Goal: Transaction & Acquisition: Purchase product/service

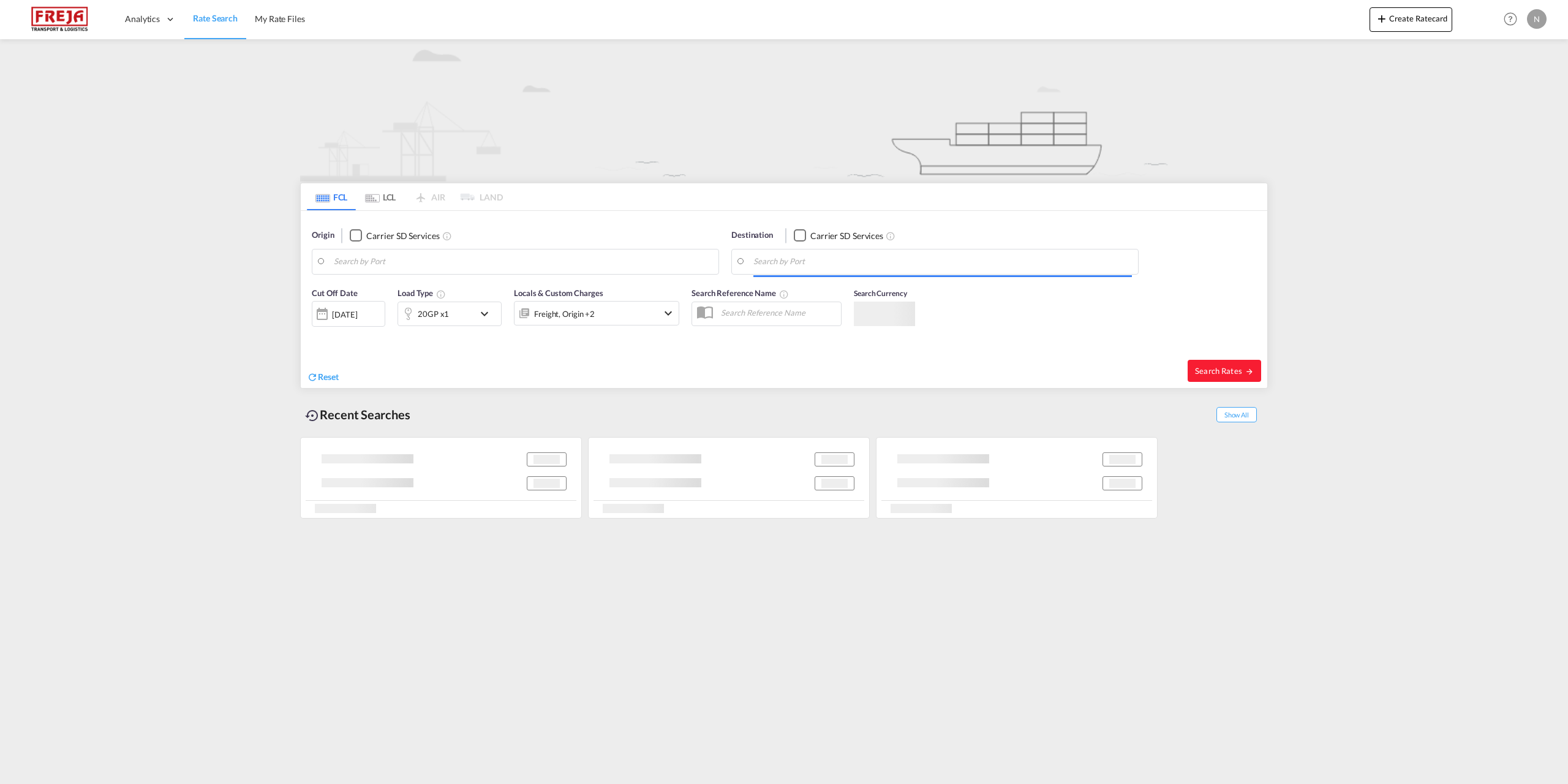
type input "[GEOGRAPHIC_DATA], DKFRC"
type input "[GEOGRAPHIC_DATA], LBBEY"
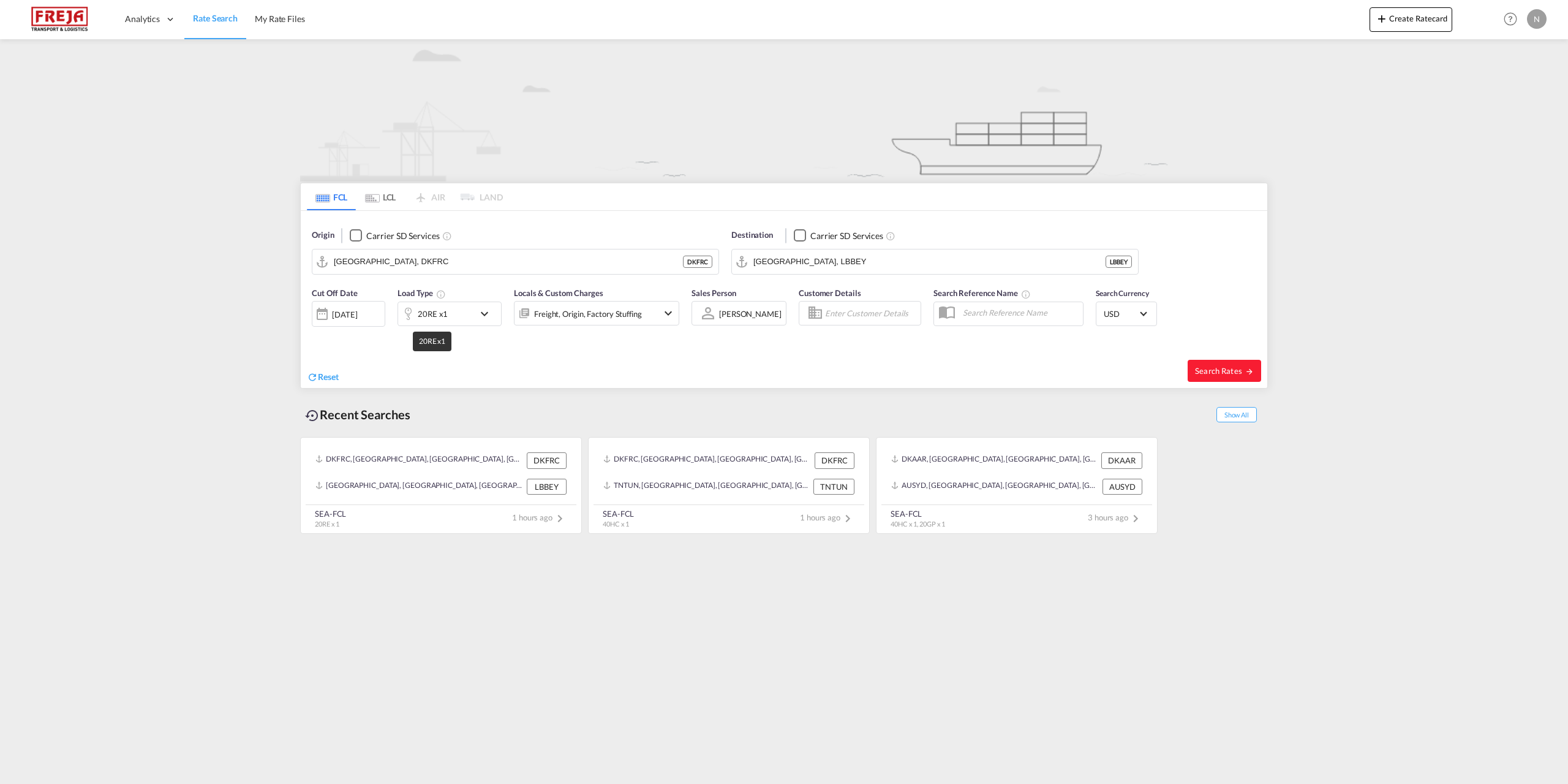
click at [427, 320] on div "20RE x1" at bounding box center [432, 313] width 30 height 17
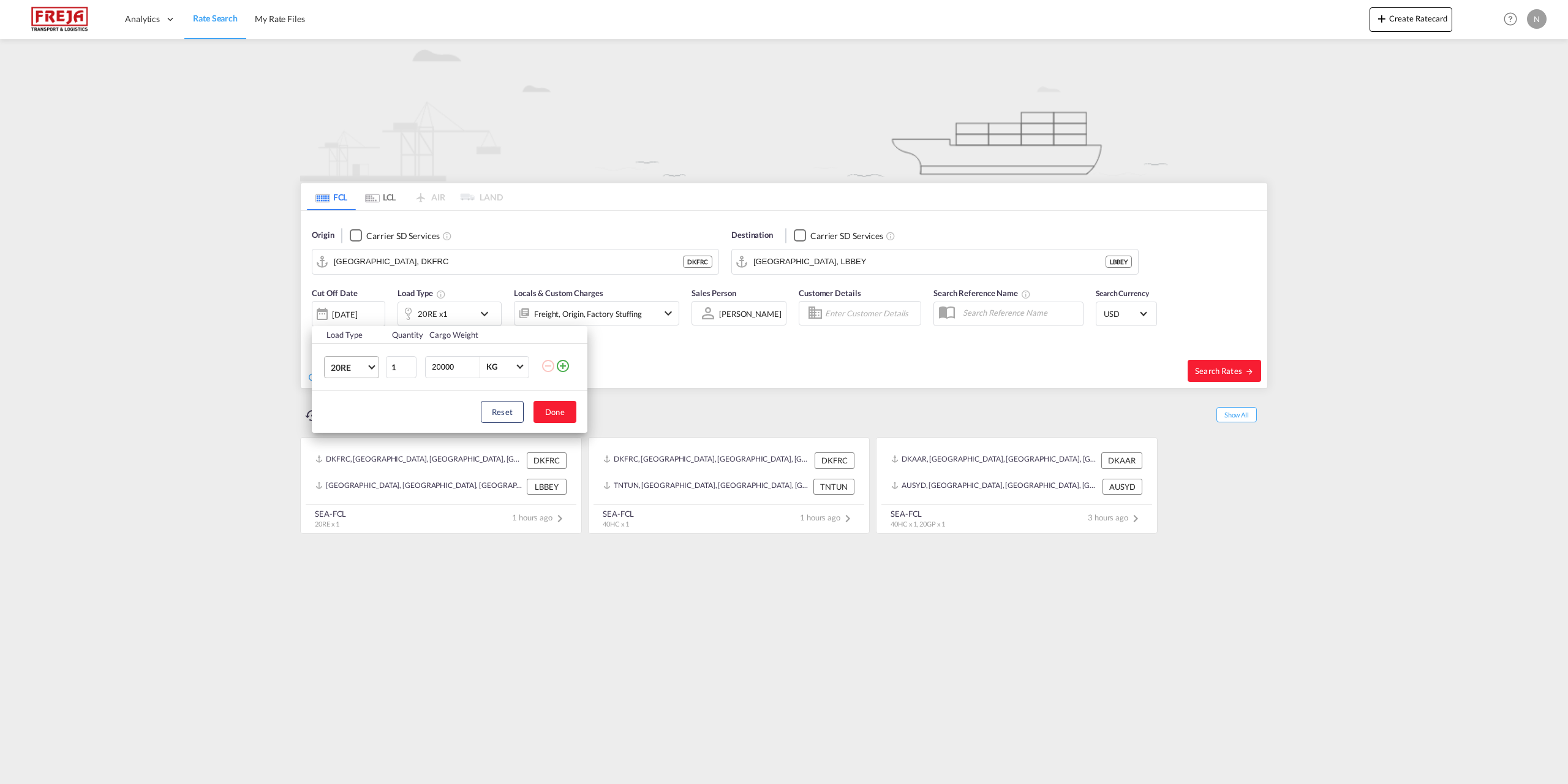
click at [351, 370] on span "20RE" at bounding box center [348, 368] width 36 height 12
click at [355, 370] on md-option "40HC" at bounding box center [363, 362] width 83 height 29
click at [565, 413] on button "Done" at bounding box center [555, 412] width 43 height 22
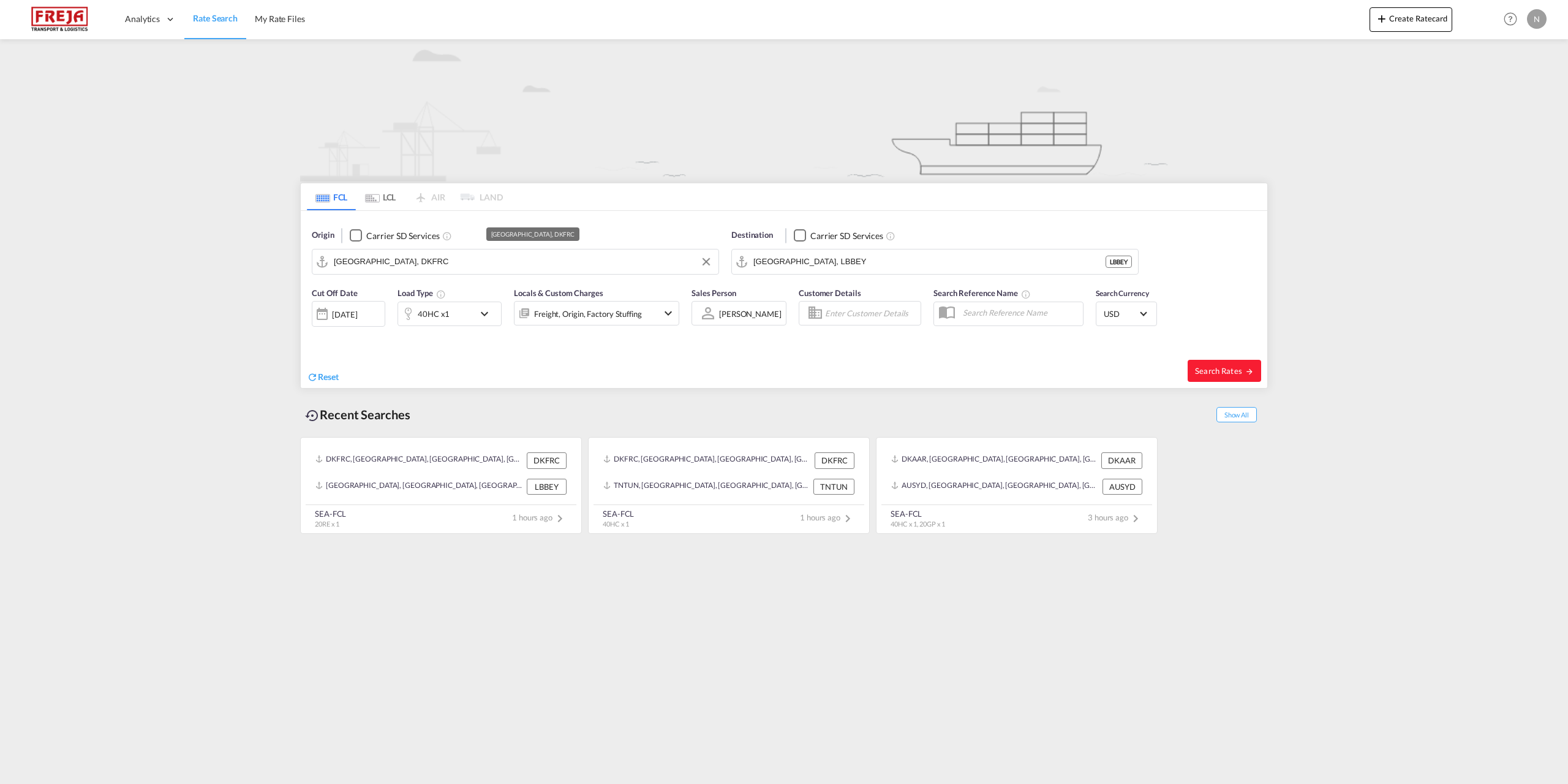
click at [603, 263] on input "[GEOGRAPHIC_DATA], DKFRC" at bounding box center [523, 262] width 378 height 18
click at [430, 300] on div "Aarhus [GEOGRAPHIC_DATA] DKAAR" at bounding box center [429, 295] width 233 height 37
type input "[GEOGRAPHIC_DATA], [GEOGRAPHIC_DATA]"
click at [859, 262] on input "[GEOGRAPHIC_DATA], LBBEY" at bounding box center [943, 262] width 378 height 18
click at [827, 302] on div "[GEOGRAPHIC_DATA] [GEOGRAPHIC_DATA] ZADUR" at bounding box center [848, 295] width 233 height 37
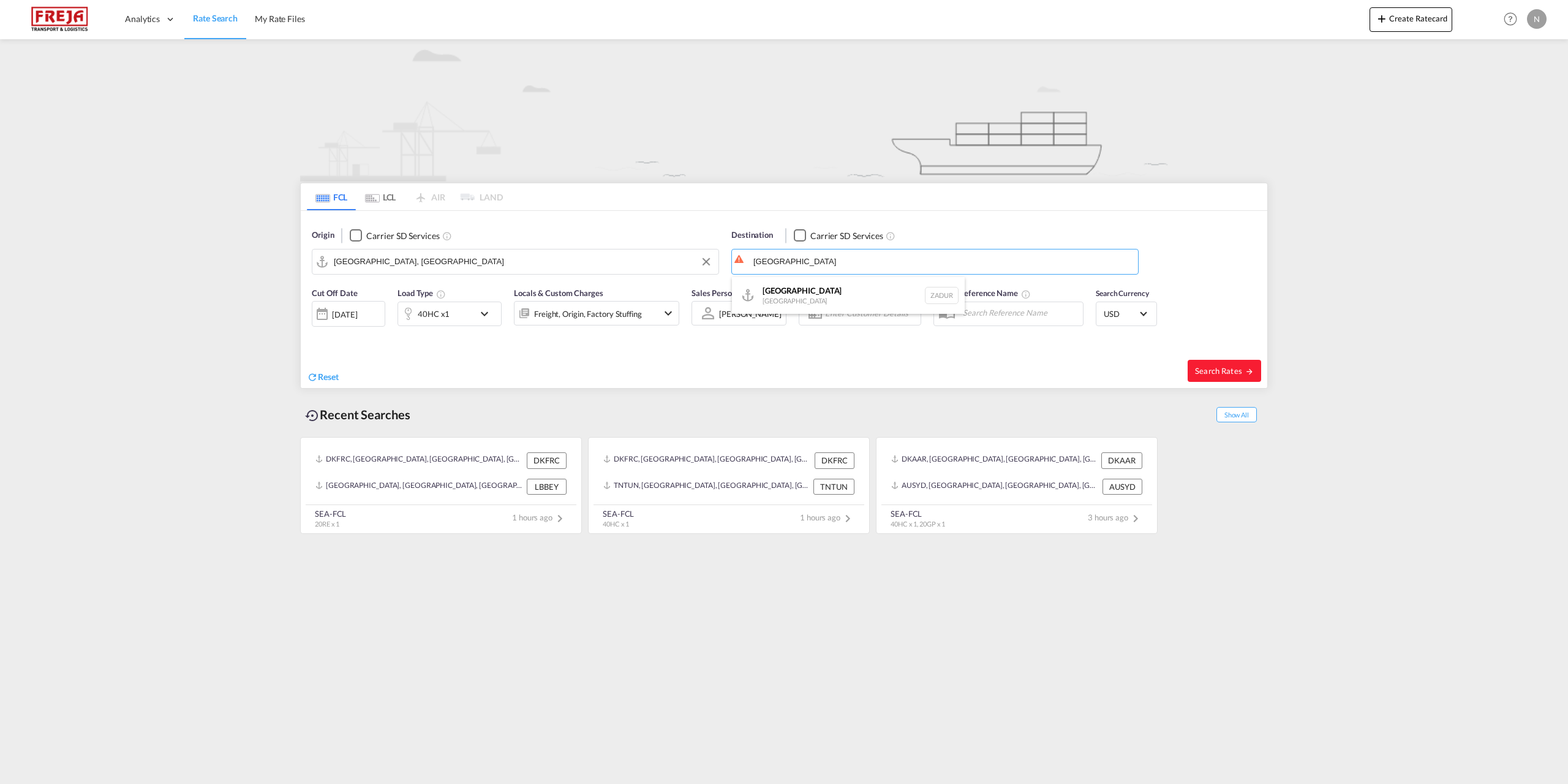
type input "[GEOGRAPHIC_DATA], ZADUR"
click at [1215, 381] on button "Search Rates" at bounding box center [1224, 370] width 74 height 22
type input "DKAAR to ZADUR / [DATE]"
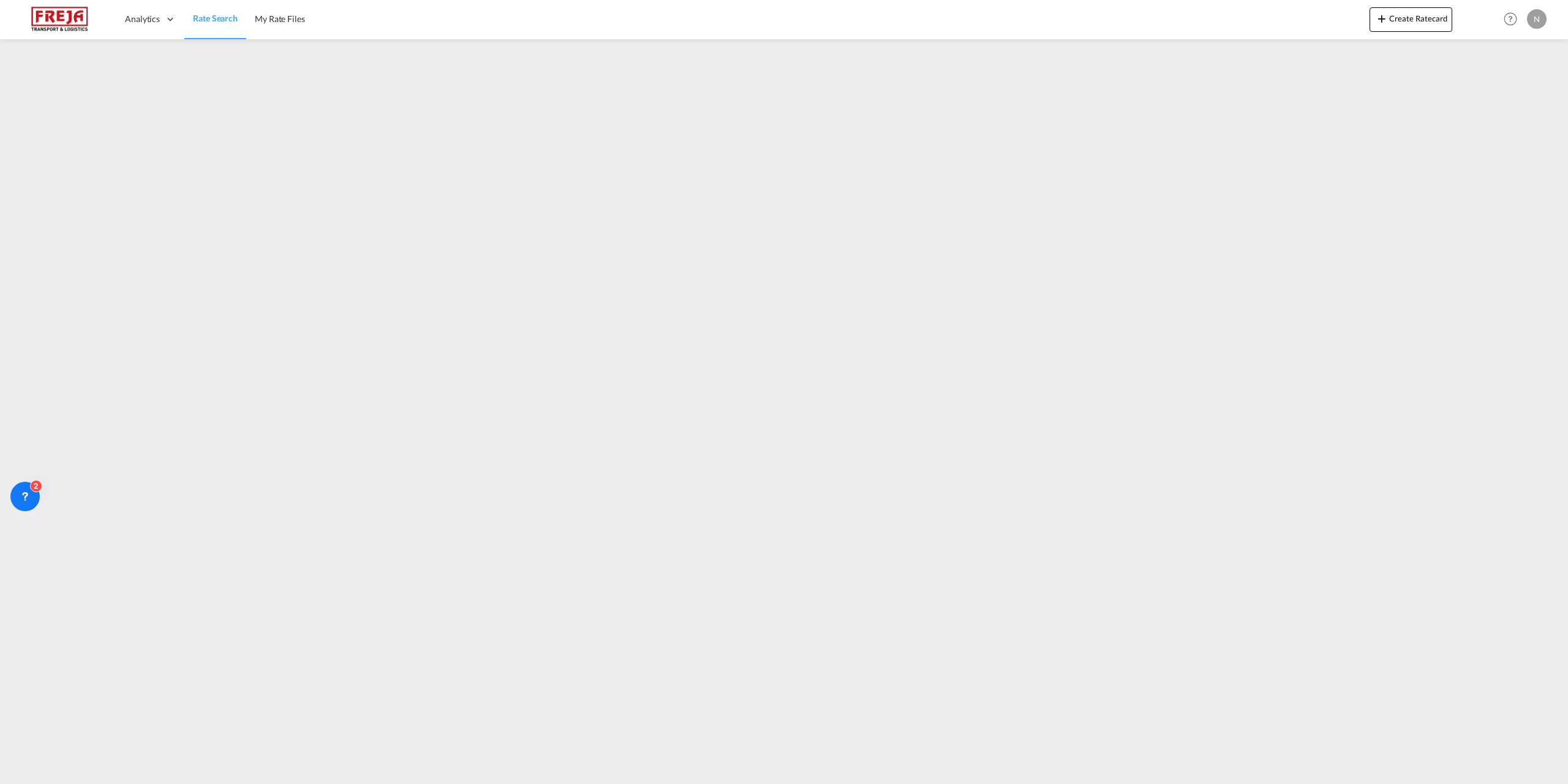
click at [217, 23] on span "Rate Search" at bounding box center [215, 18] width 45 height 10
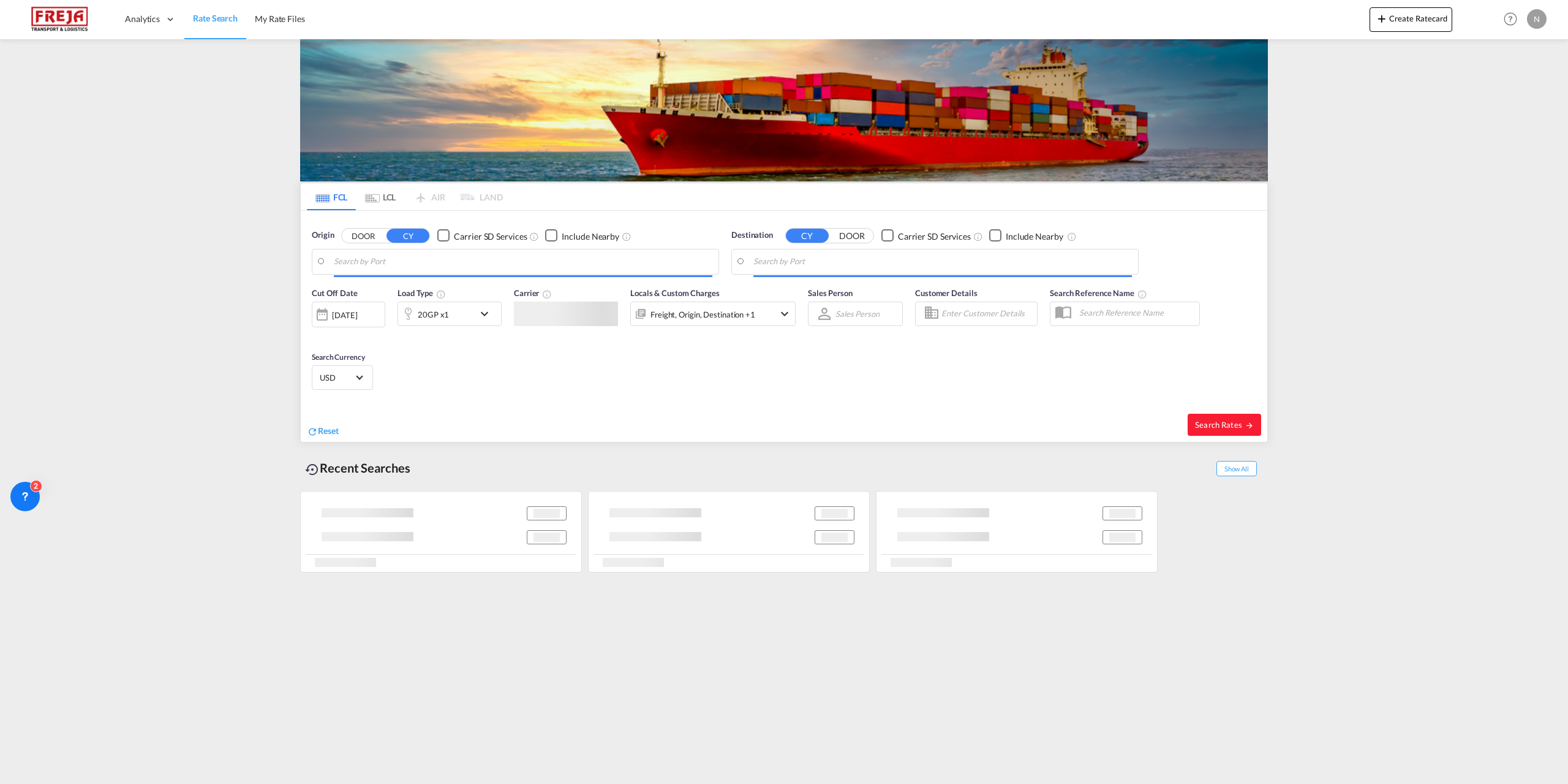
type input "[GEOGRAPHIC_DATA], [GEOGRAPHIC_DATA]"
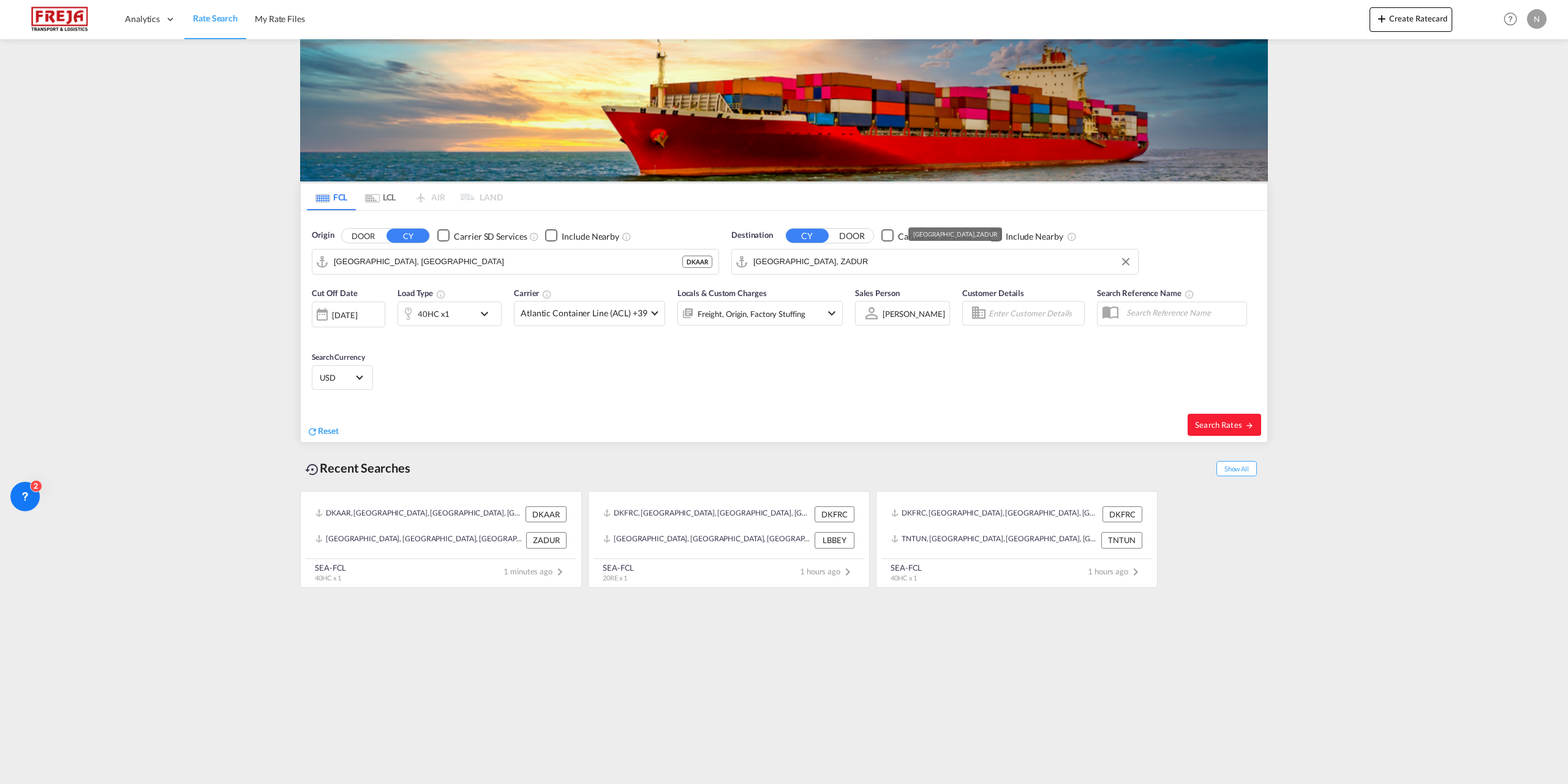
click at [819, 262] on input "[GEOGRAPHIC_DATA], ZADUR" at bounding box center [943, 262] width 378 height 18
drag, startPoint x: 848, startPoint y: 330, endPoint x: 838, endPoint y: 314, distance: 18.9
click at [838, 314] on div "[GEOGRAPHIC_DATA] [GEOGRAPHIC_DATA] ZAJNB" at bounding box center [848, 332] width 233 height 37
type input "[GEOGRAPHIC_DATA], ZAJNB"
click at [681, 322] on div at bounding box center [688, 313] width 20 height 25
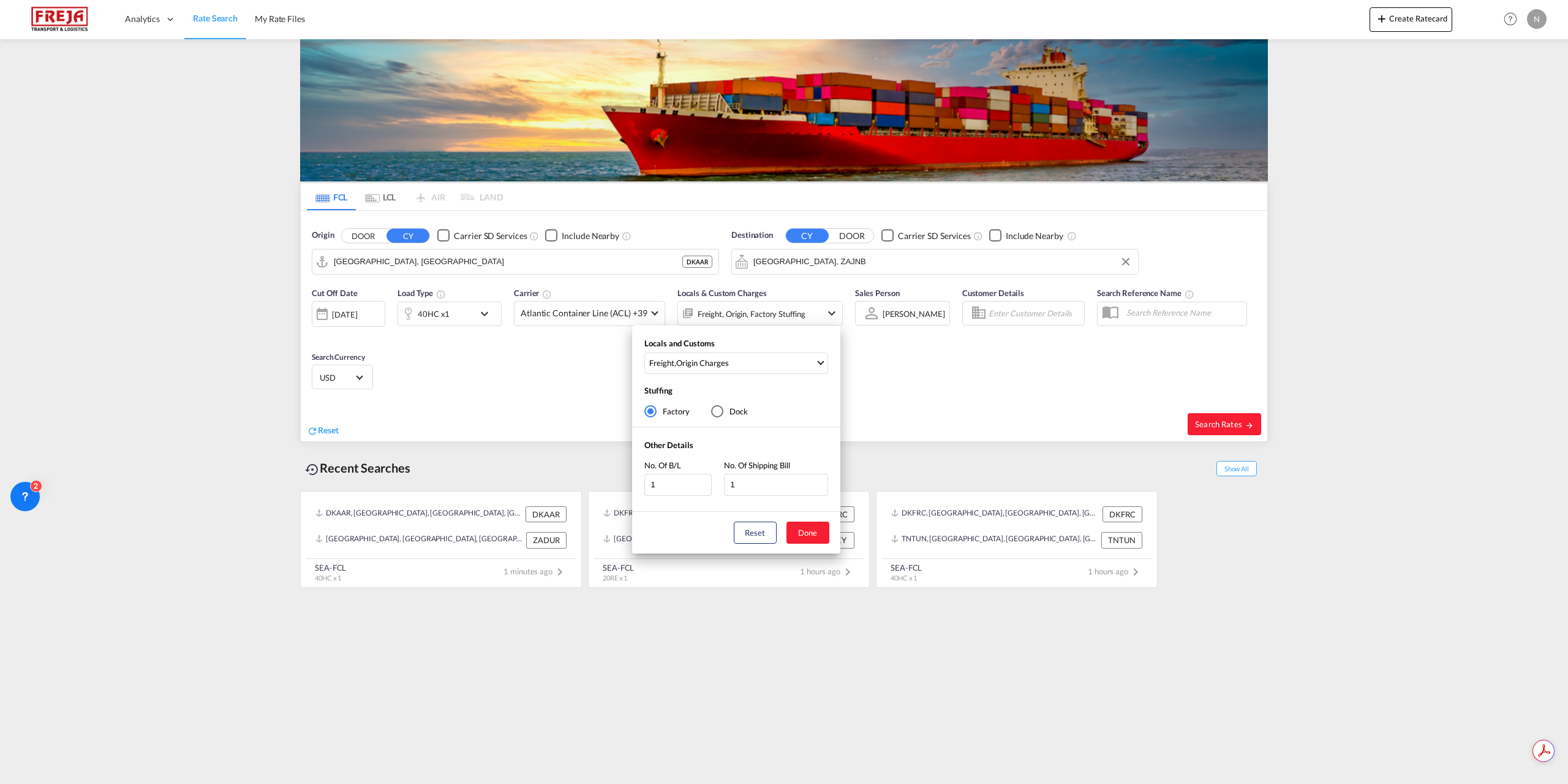
click at [646, 316] on div "Locals and Customs Freight , Origin Charges Clear All Select All Freight Origin…" at bounding box center [784, 392] width 1568 height 784
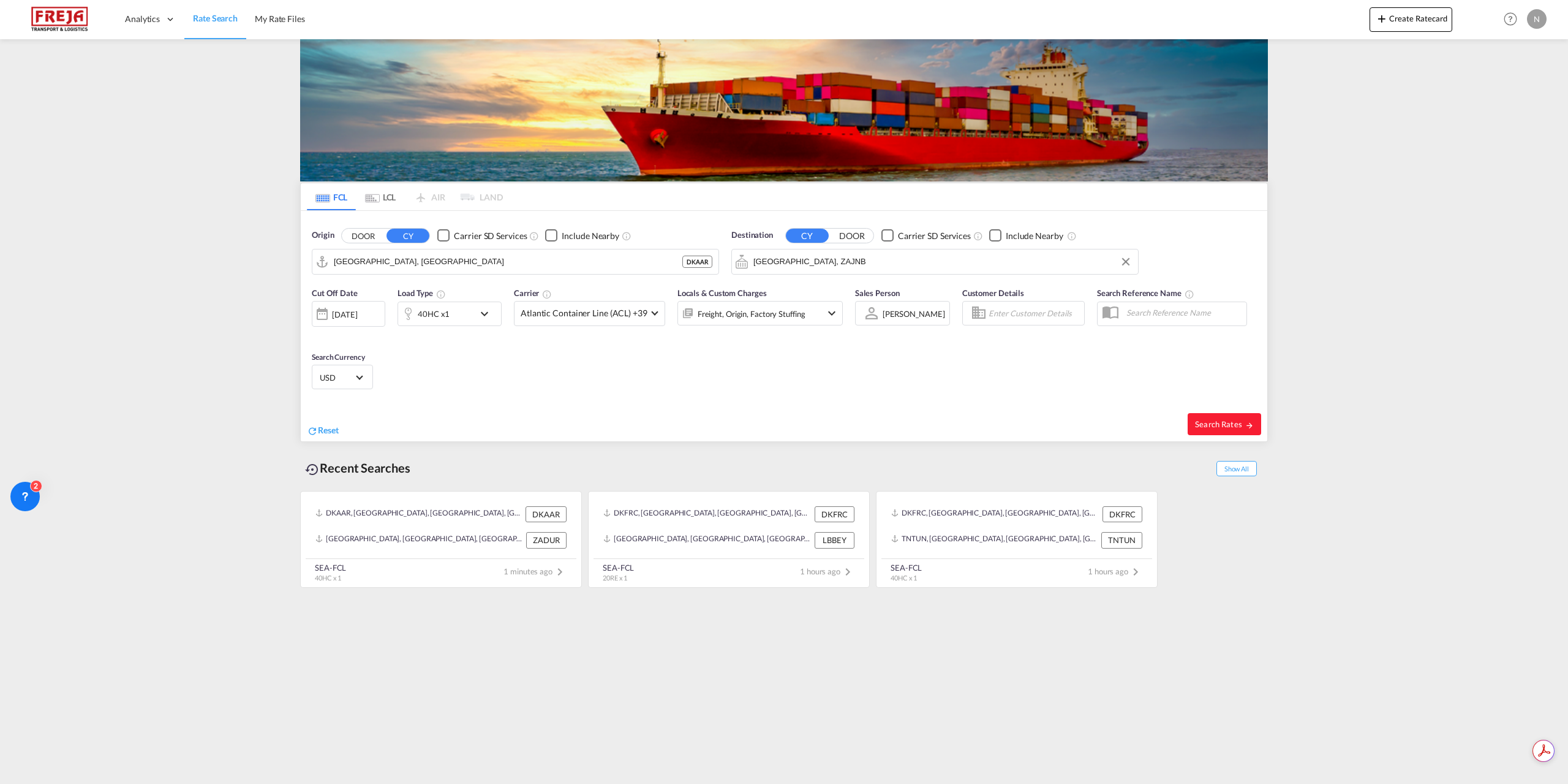
click at [646, 316] on md-select-value "Atlantic Container Line (ACL) +39" at bounding box center [590, 313] width 150 height 24
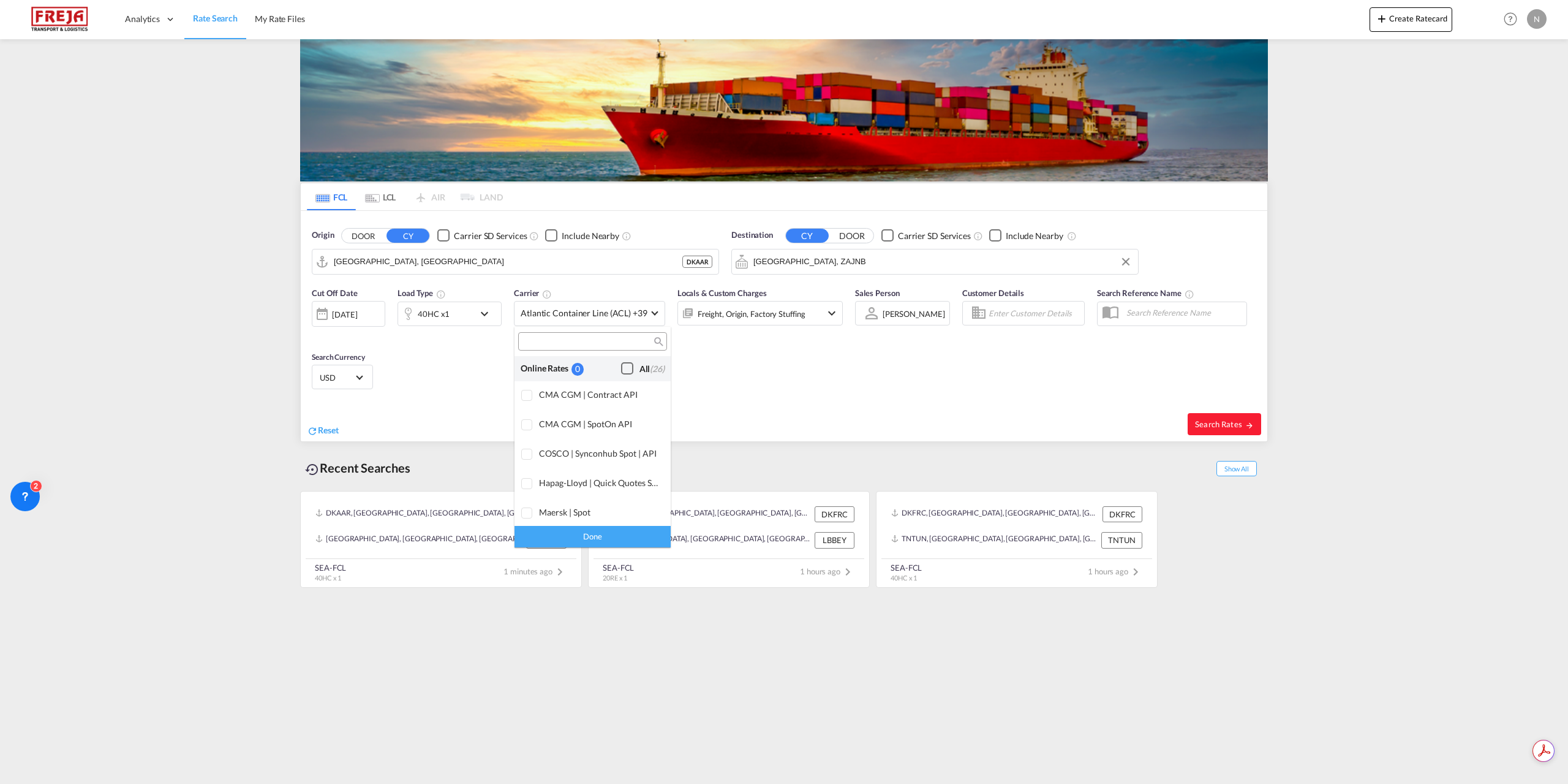
click at [622, 369] on div "Checkbox No Ink" at bounding box center [627, 368] width 12 height 12
click at [628, 538] on div "Done" at bounding box center [593, 536] width 156 height 21
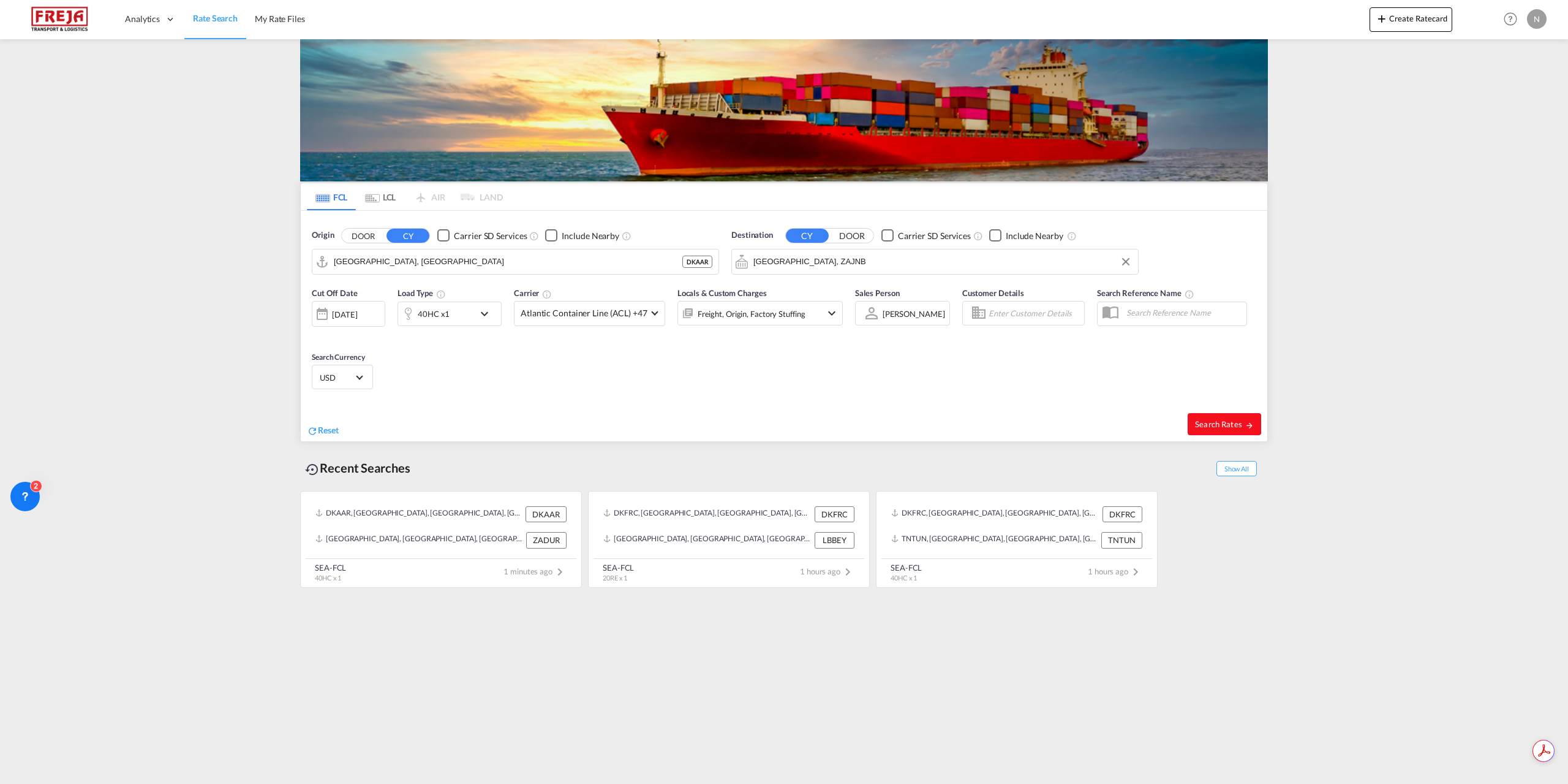
click at [1245, 422] on md-icon "icon-arrow-right" at bounding box center [1250, 425] width 9 height 9
type input "DKAAR to ZAJNB / [DATE]"
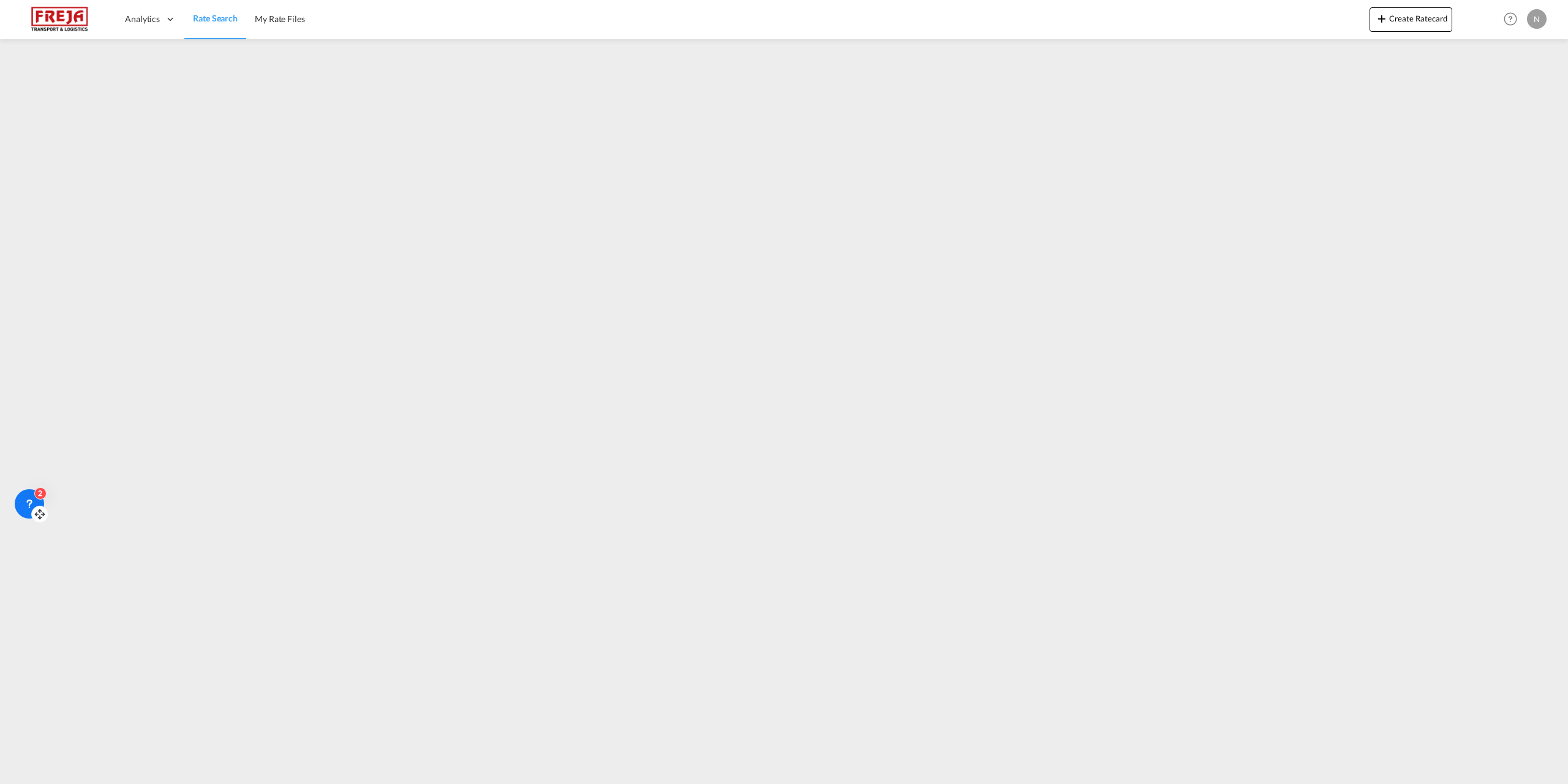
click at [40, 516] on icon at bounding box center [40, 517] width 0 height 3
click at [33, 770] on icon at bounding box center [33, 772] width 0 height 3
